Goal: Information Seeking & Learning: Learn about a topic

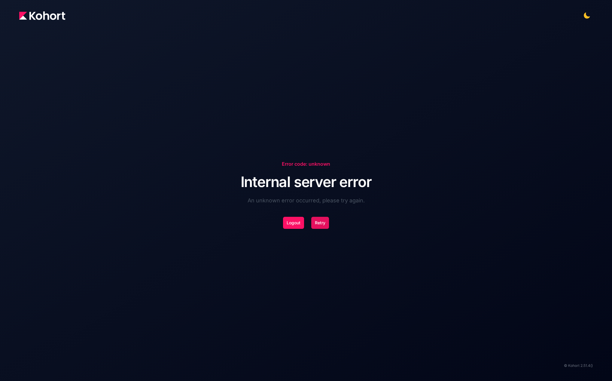
click at [323, 221] on button "Retry" at bounding box center [320, 223] width 18 height 12
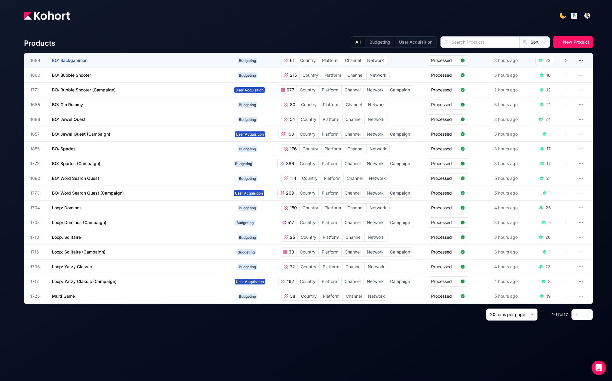
click at [74, 55] on h3 "BO: Backgammon" at bounding box center [97, 60] width 90 height 14
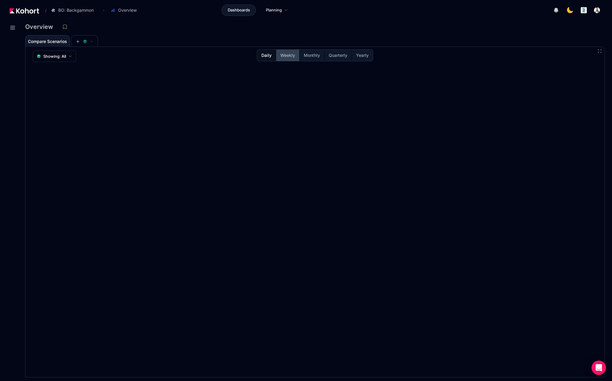
click at [286, 53] on span "Weekly" at bounding box center [287, 55] width 15 height 6
